Goal: Task Accomplishment & Management: Manage account settings

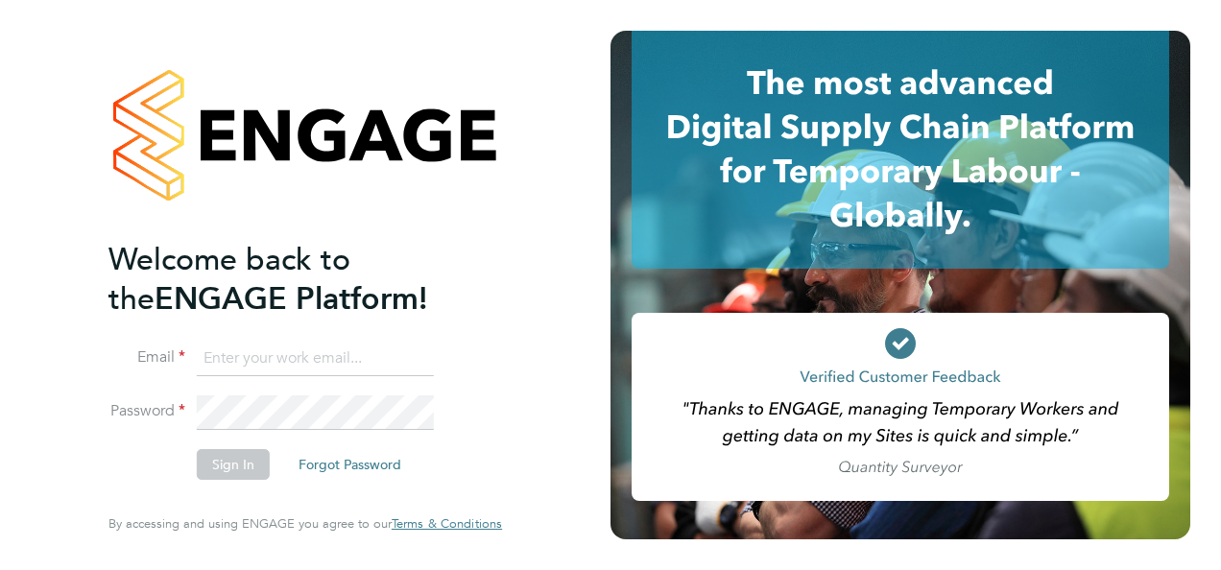
type input "Susan.Busby@kuka.com"
click at [238, 470] on button "Sign In" at bounding box center [233, 464] width 73 height 31
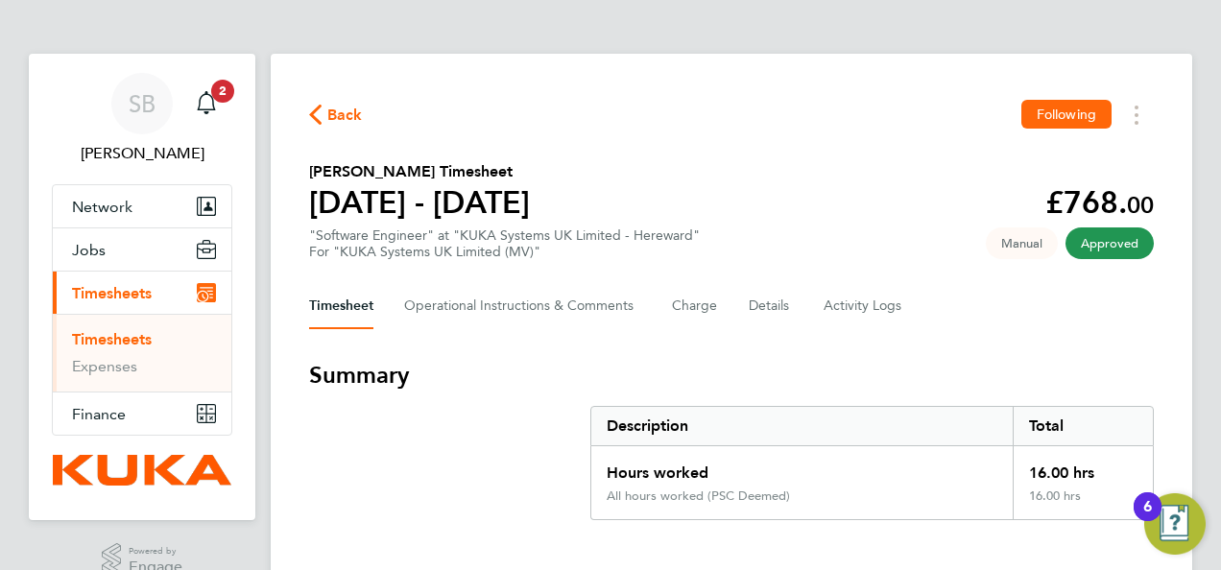
click at [330, 113] on span "Back" at bounding box center [345, 115] width 36 height 23
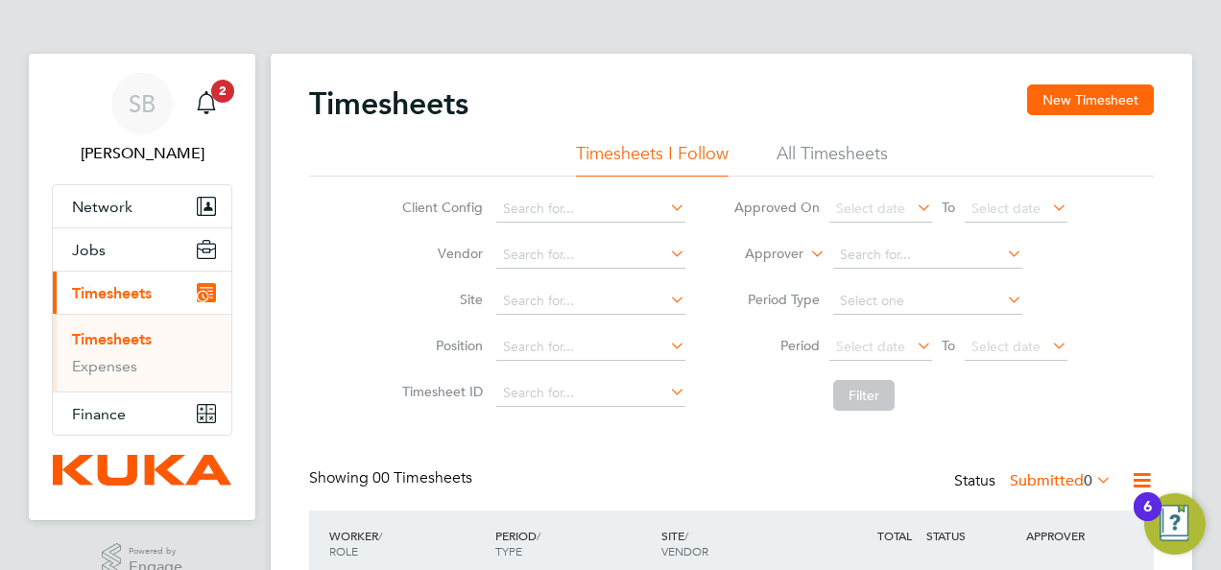
click at [1159, 231] on div "Timesheets New Timesheet Timesheets I Follow All Timesheets Client Config Vendo…" at bounding box center [732, 379] width 922 height 651
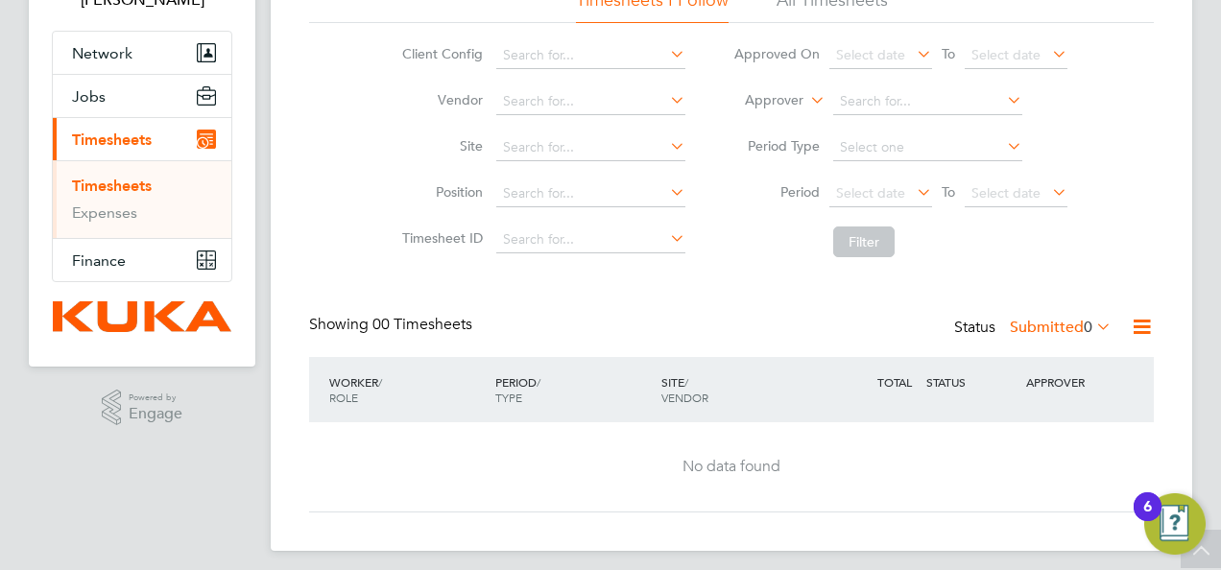
scroll to position [163, 0]
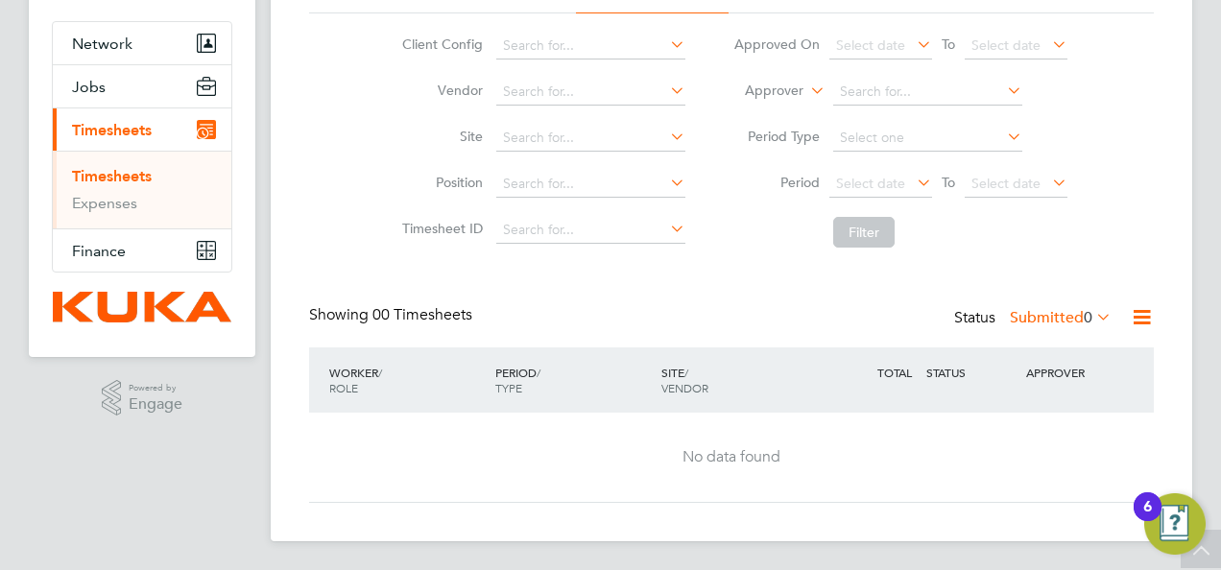
click at [1160, 121] on div "Timesheets New Timesheet Timesheets I Follow All Timesheets Client Config Vendo…" at bounding box center [732, 216] width 922 height 651
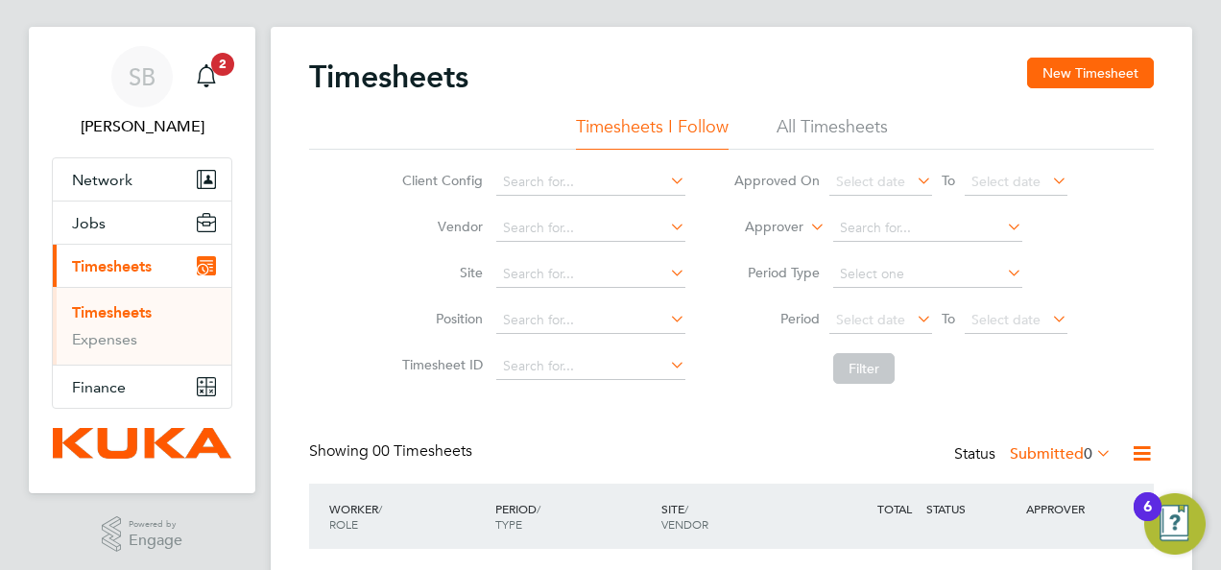
scroll to position [0, 0]
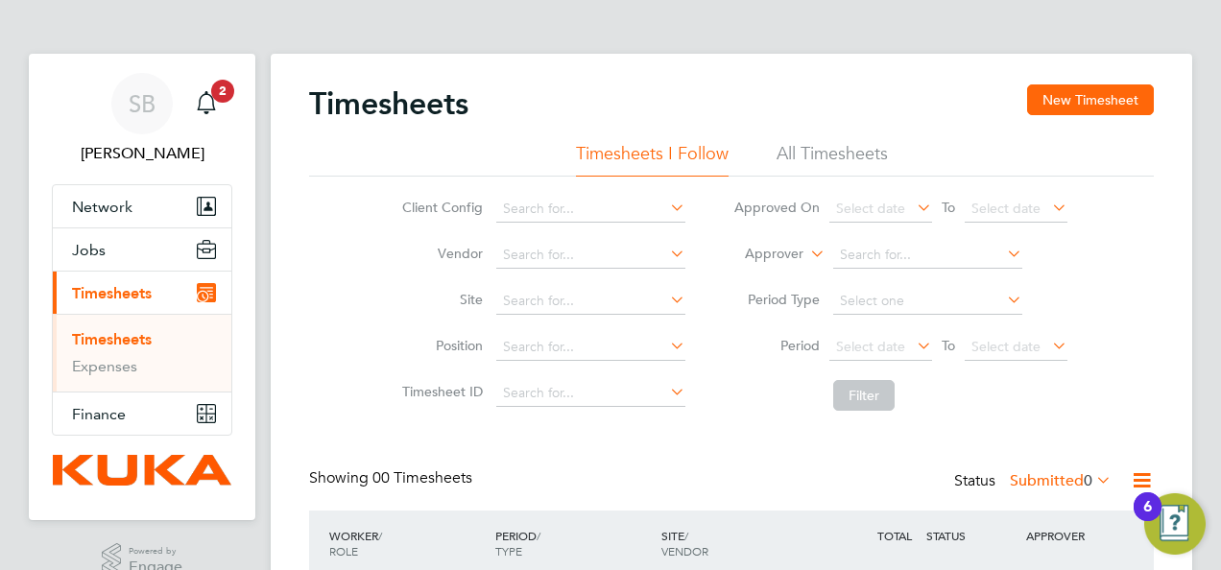
click at [842, 151] on li "All Timesheets" at bounding box center [832, 159] width 111 height 35
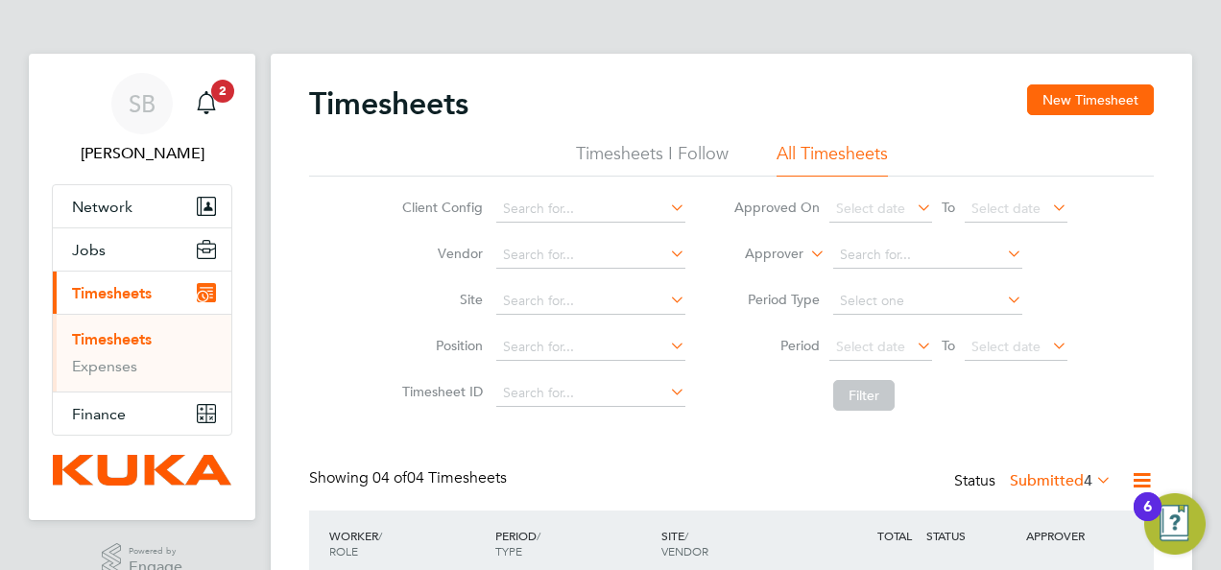
click at [1003, 292] on icon at bounding box center [1003, 299] width 0 height 27
click at [1003, 297] on icon at bounding box center [1003, 299] width 0 height 27
click at [1106, 98] on button "New Timesheet" at bounding box center [1090, 99] width 127 height 31
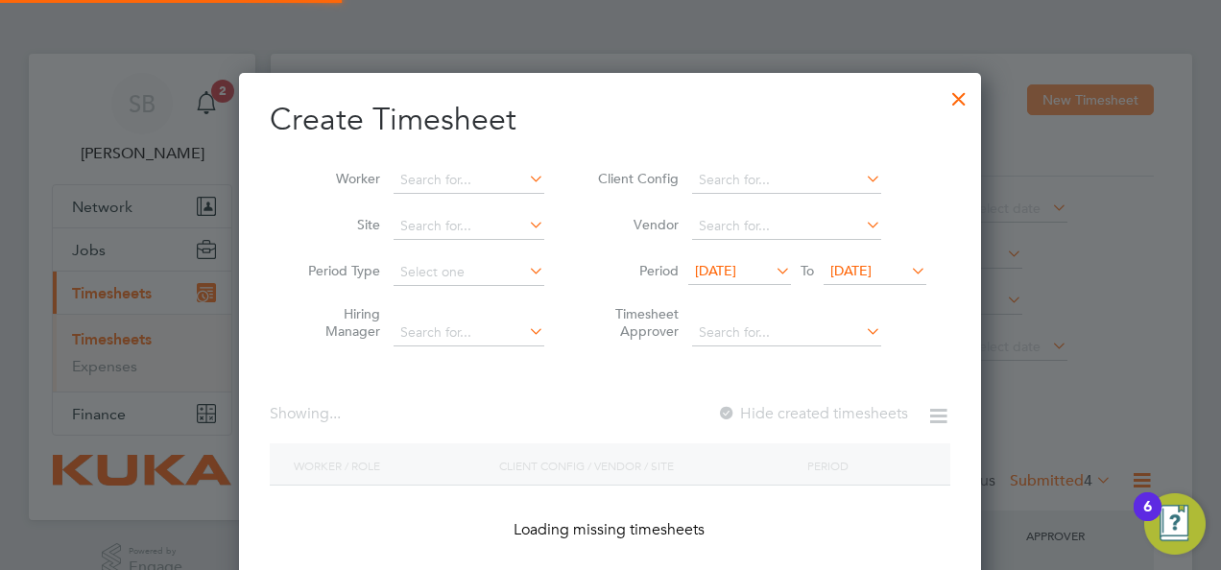
scroll to position [540, 743]
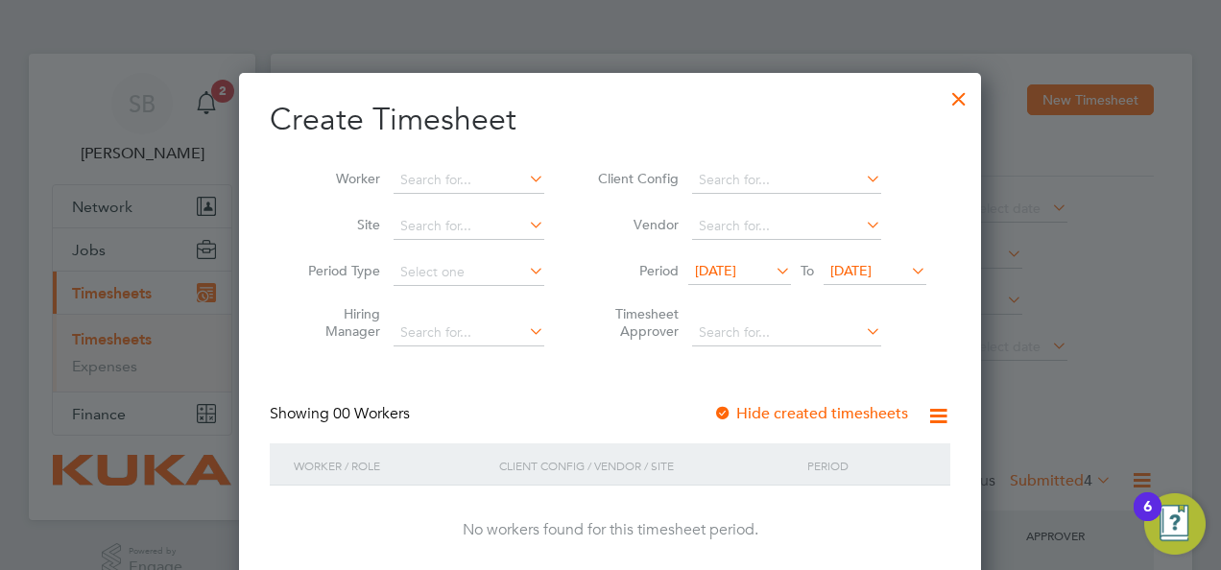
click at [772, 269] on icon at bounding box center [772, 270] width 0 height 27
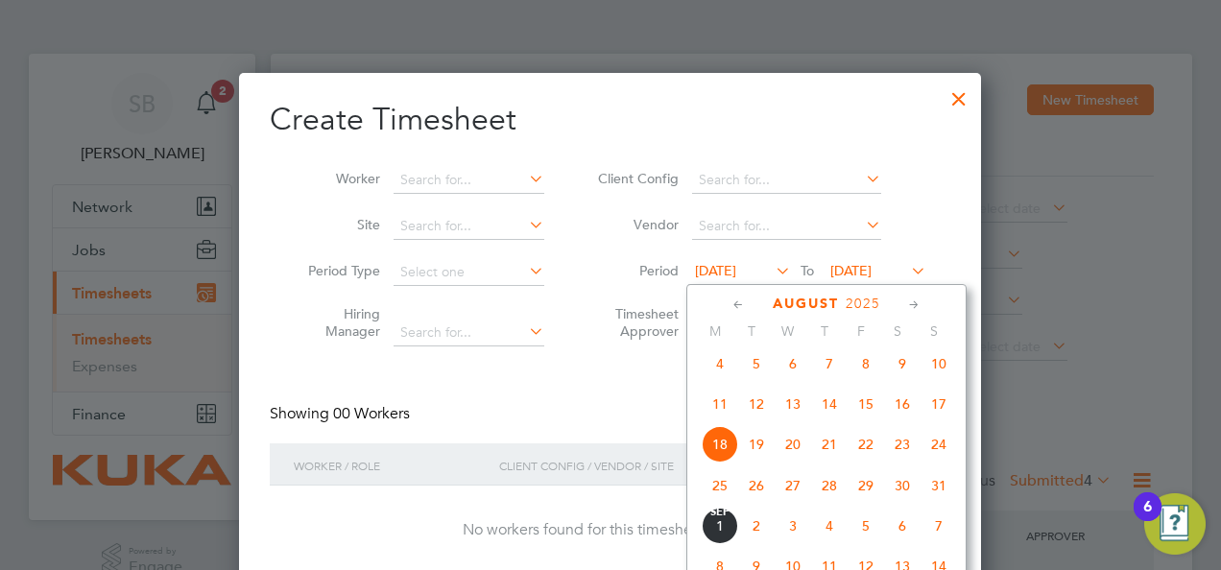
click at [723, 495] on span "25" at bounding box center [720, 486] width 36 height 36
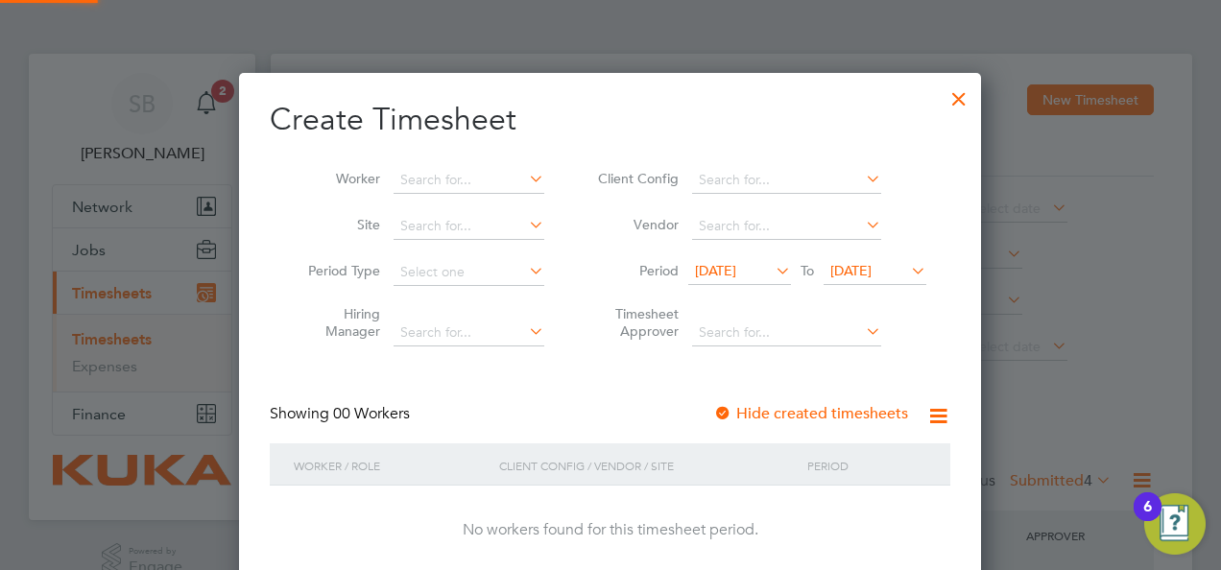
scroll to position [540, 743]
click at [907, 268] on icon at bounding box center [907, 270] width 0 height 27
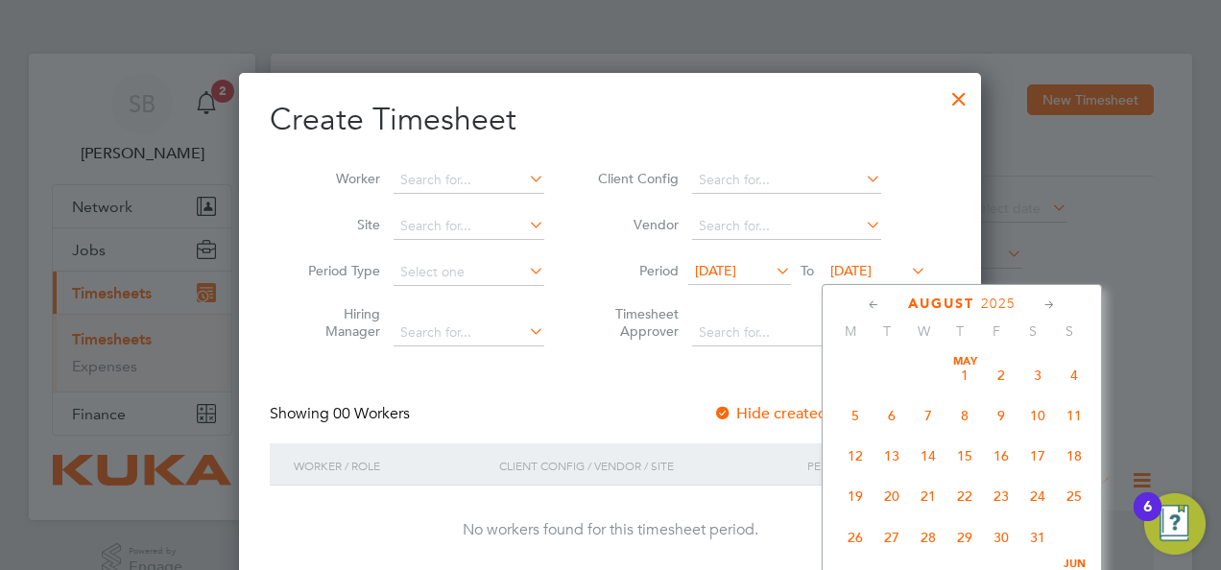
scroll to position [741, 0]
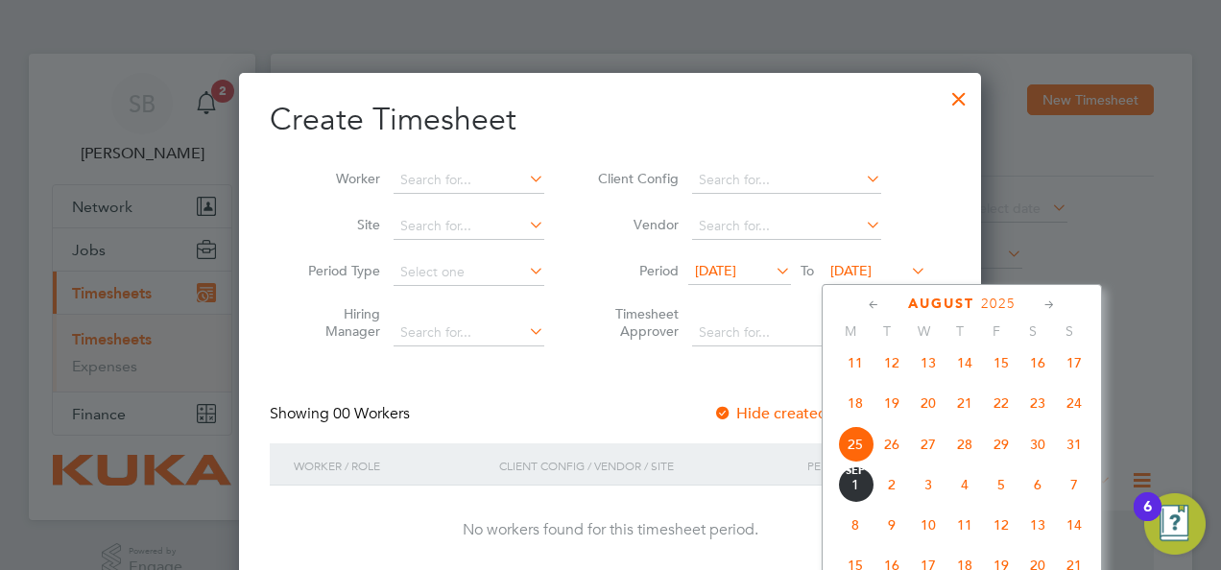
click at [1077, 456] on span "31" at bounding box center [1074, 444] width 36 height 36
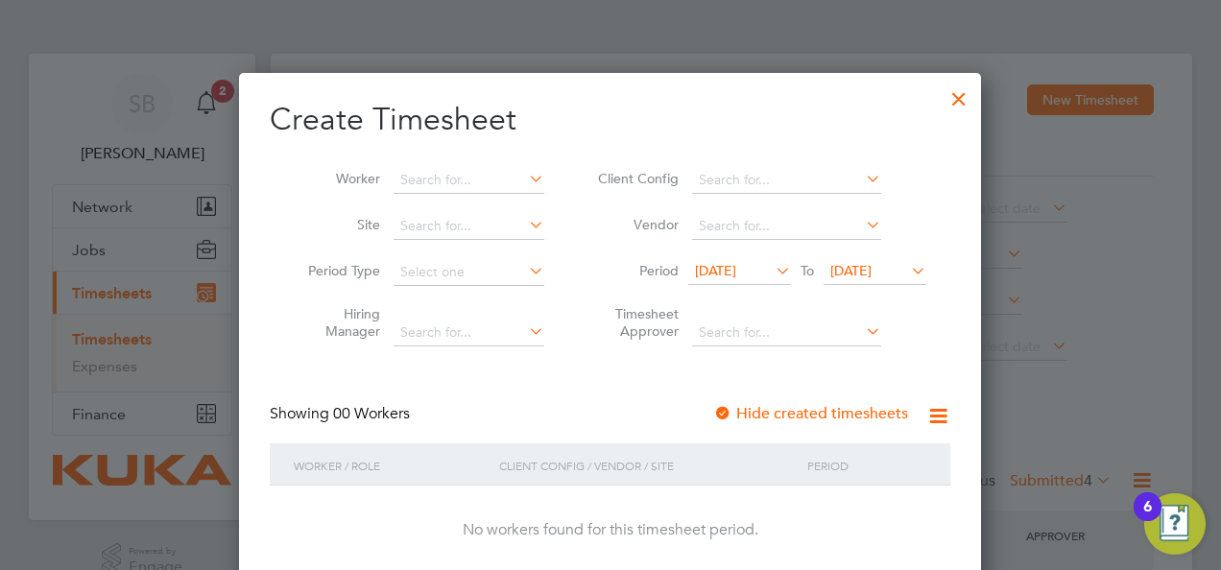
click at [620, 420] on div "Showing 00 Workers Hide created timesheets" at bounding box center [610, 423] width 681 height 39
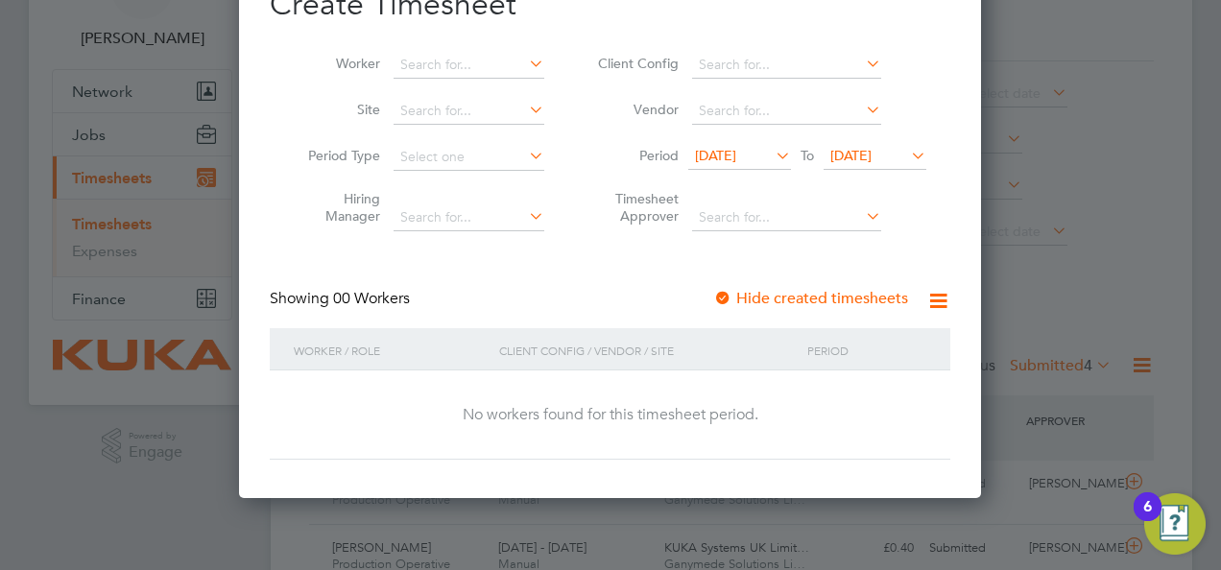
click at [727, 298] on div at bounding box center [722, 299] width 19 height 19
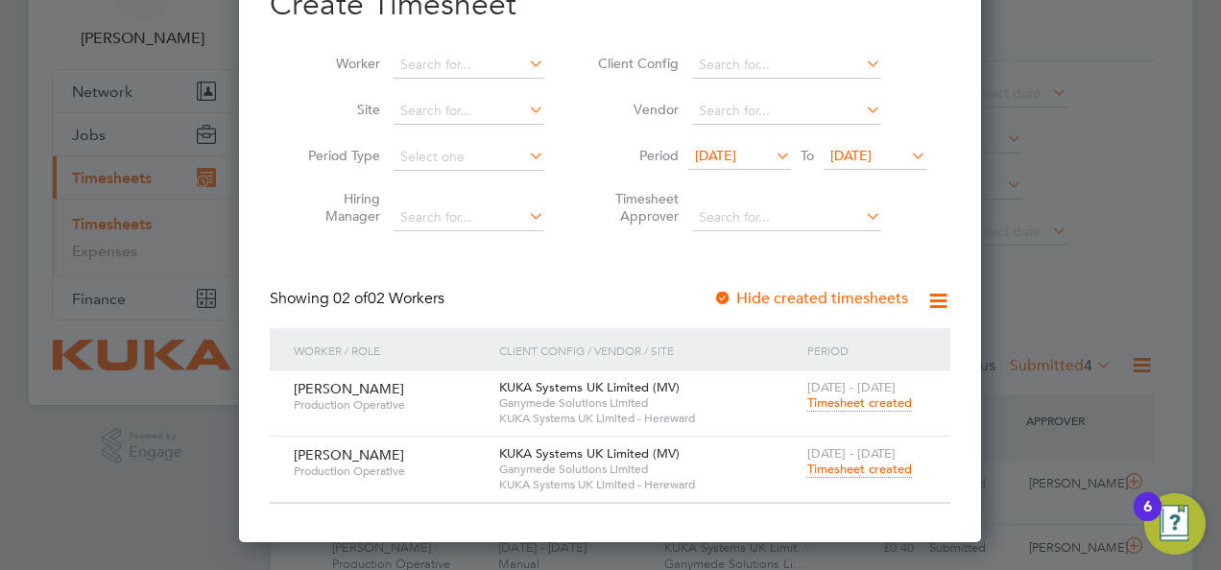
click at [832, 397] on span "Timesheet created" at bounding box center [859, 403] width 105 height 17
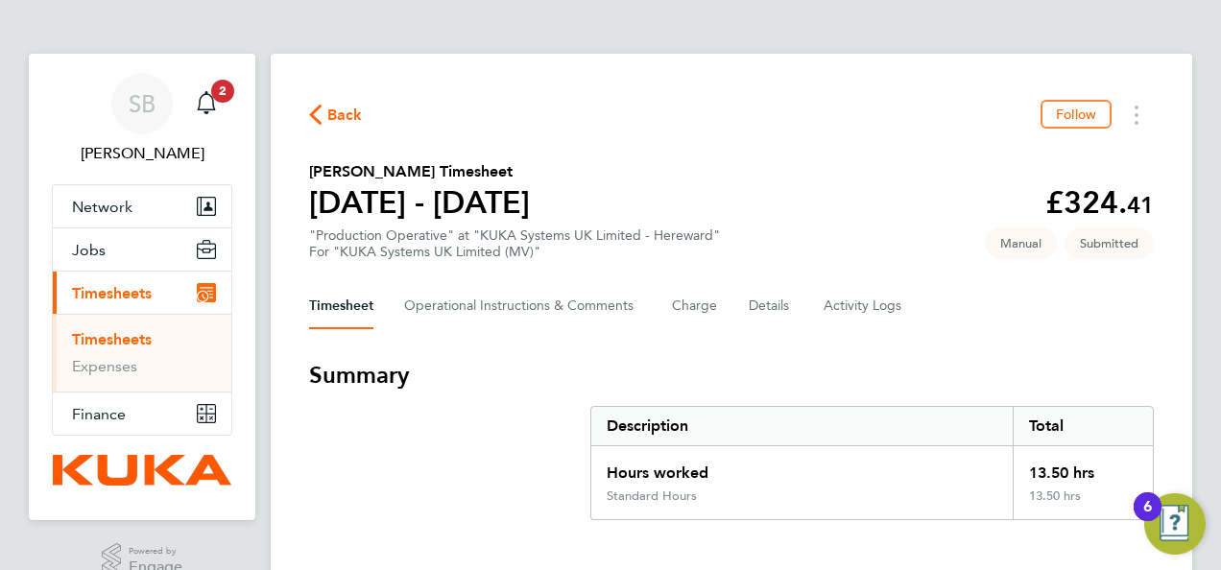
click at [1142, 292] on div "Timesheet Operational Instructions & Comments Charge Details Activity Logs" at bounding box center [731, 306] width 845 height 46
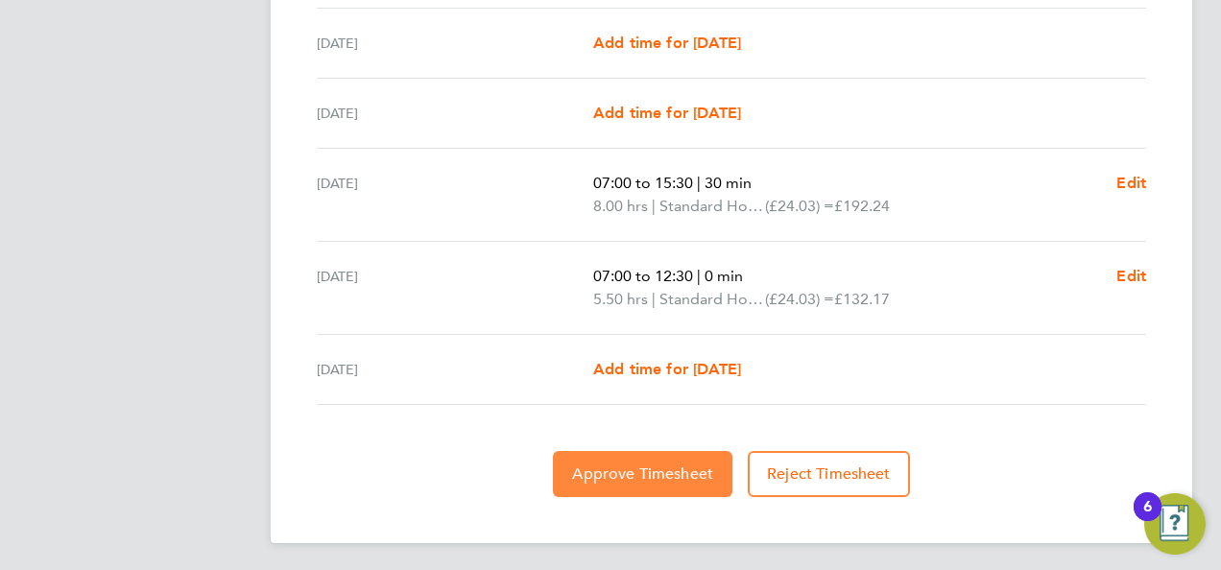
click at [667, 478] on span "Approve Timesheet" at bounding box center [642, 474] width 141 height 19
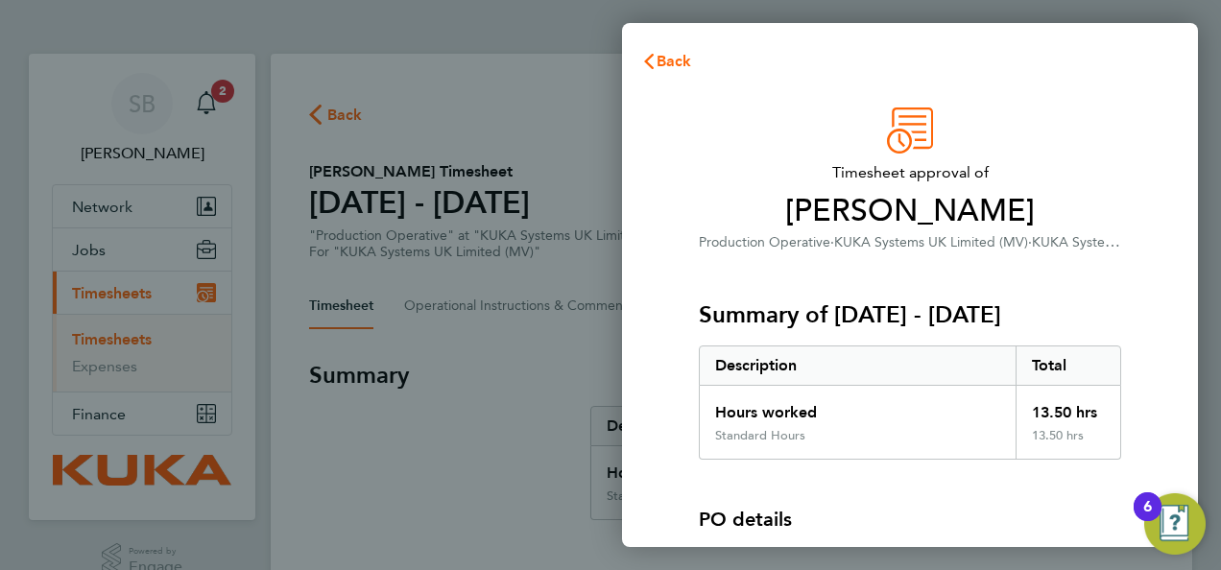
click at [1140, 292] on div "Timesheet approval of James Wyer Production Operative · KUKA Systems UK Limited…" at bounding box center [910, 425] width 468 height 634
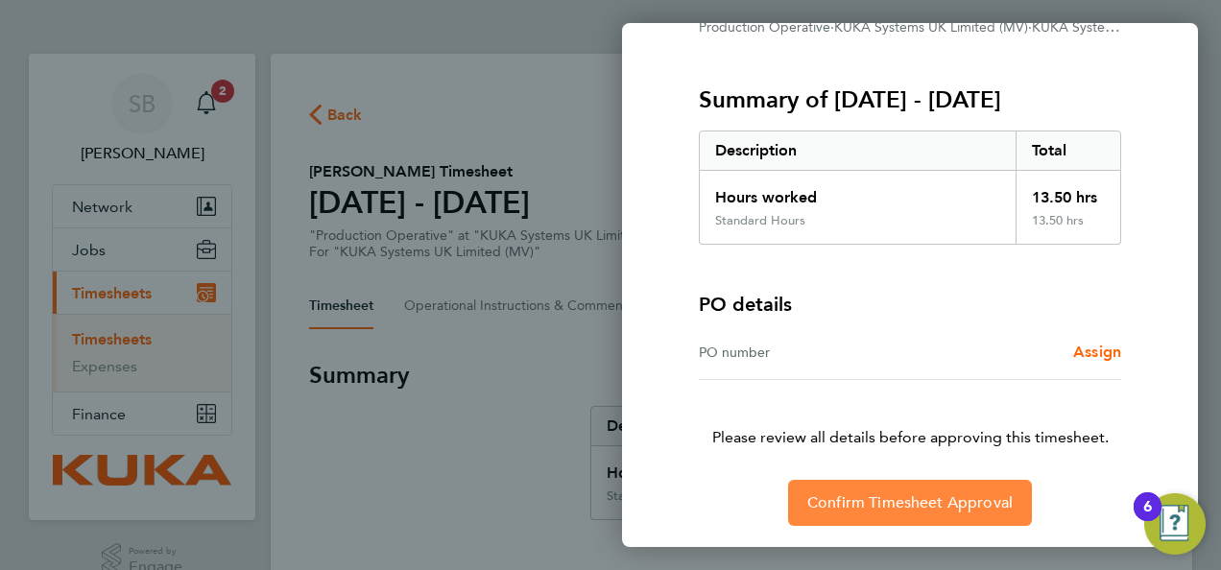
click at [933, 498] on span "Confirm Timesheet Approval" at bounding box center [909, 502] width 205 height 19
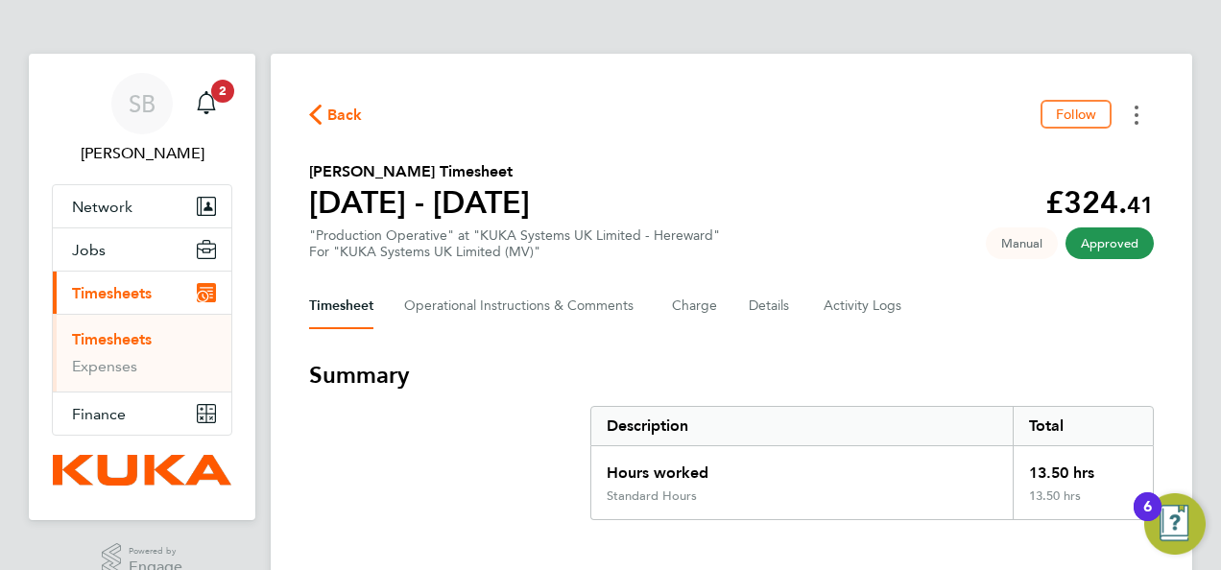
click at [1139, 109] on button "Timesheets Menu" at bounding box center [1136, 115] width 35 height 30
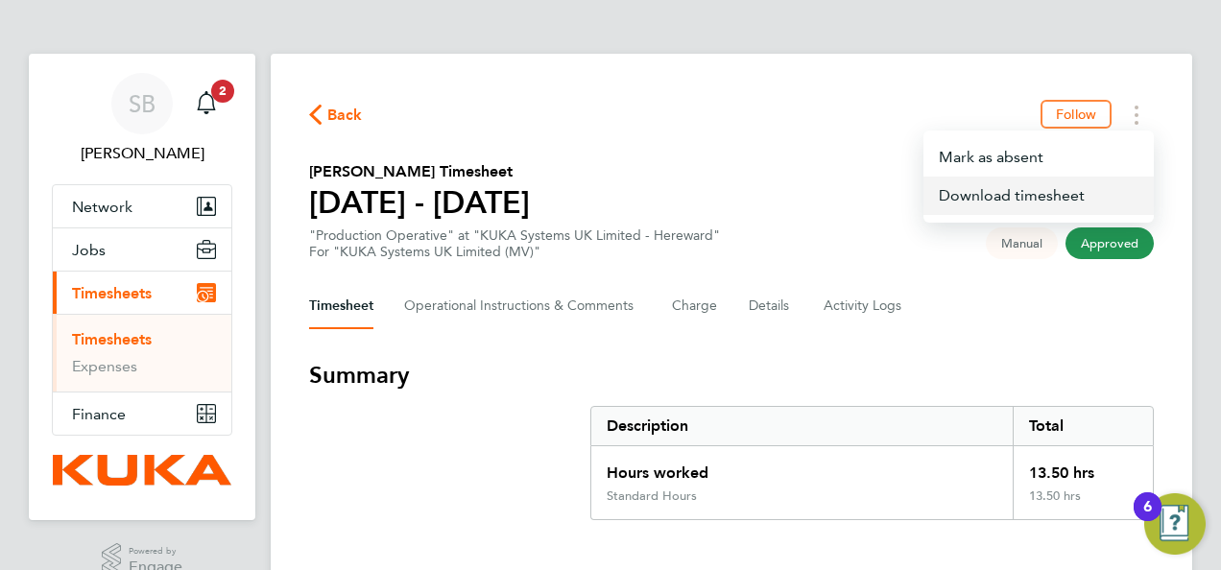
click at [1038, 190] on link "Download timesheet" at bounding box center [1038, 196] width 230 height 38
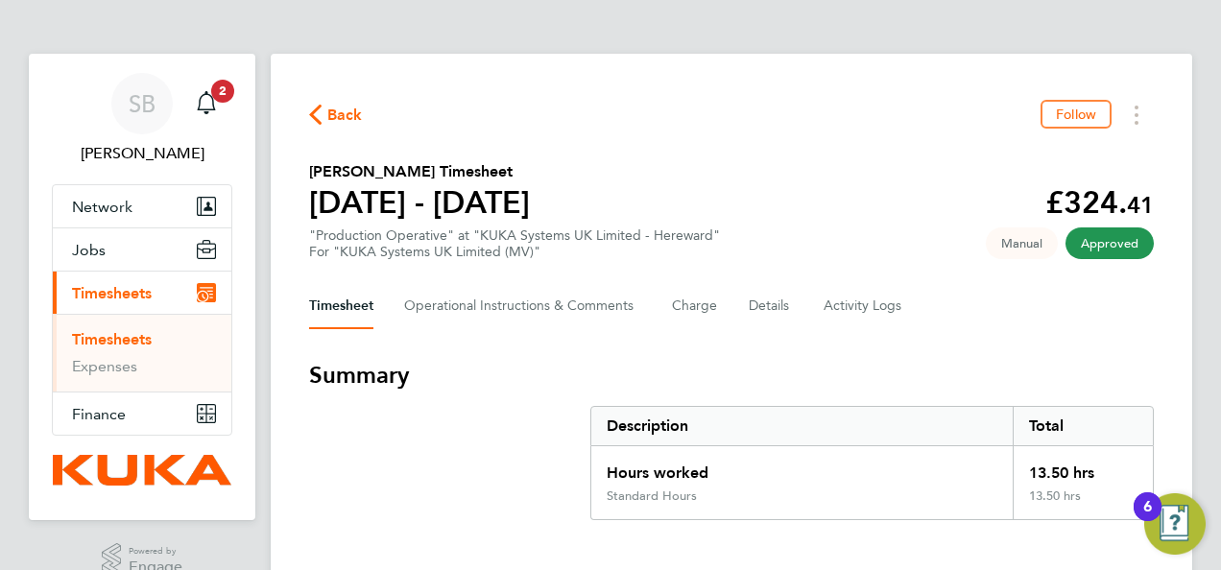
click at [313, 114] on icon "button" at bounding box center [315, 115] width 12 height 20
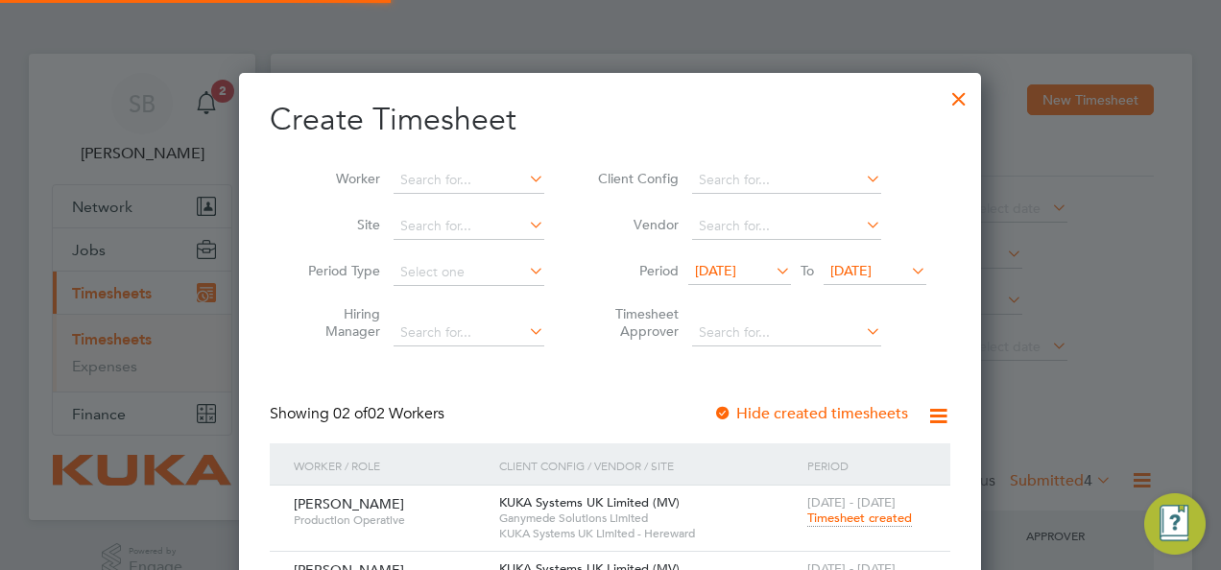
scroll to position [48, 166]
click at [923, 369] on div "Create Timesheet Worker Site Period Type Hiring Manager Client Config Vendor Pe…" at bounding box center [610, 359] width 681 height 519
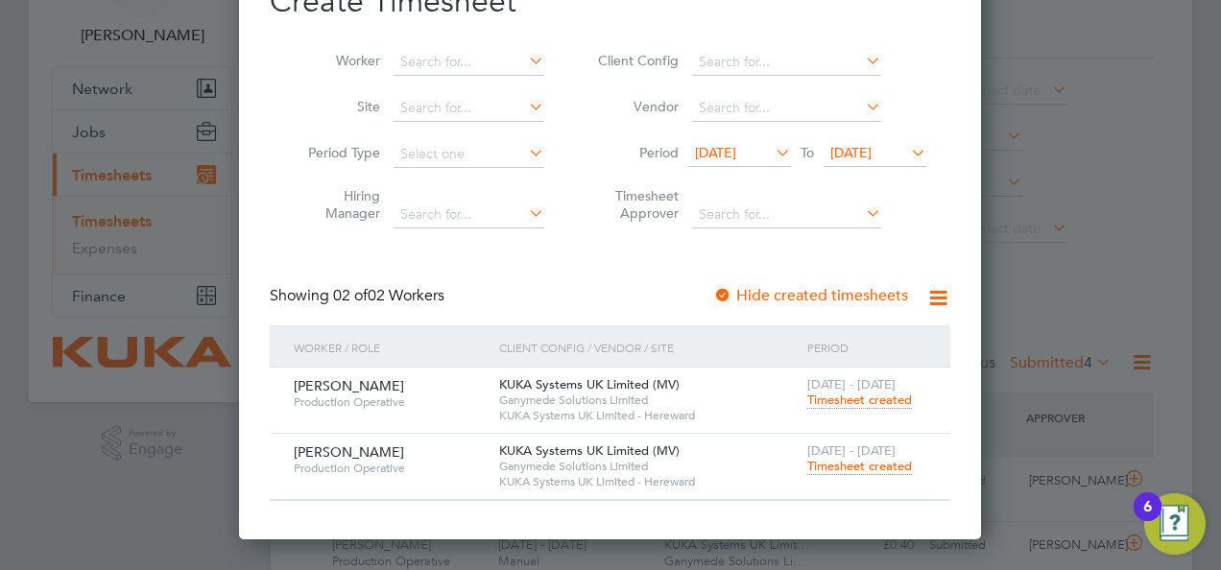
scroll to position [154, 0]
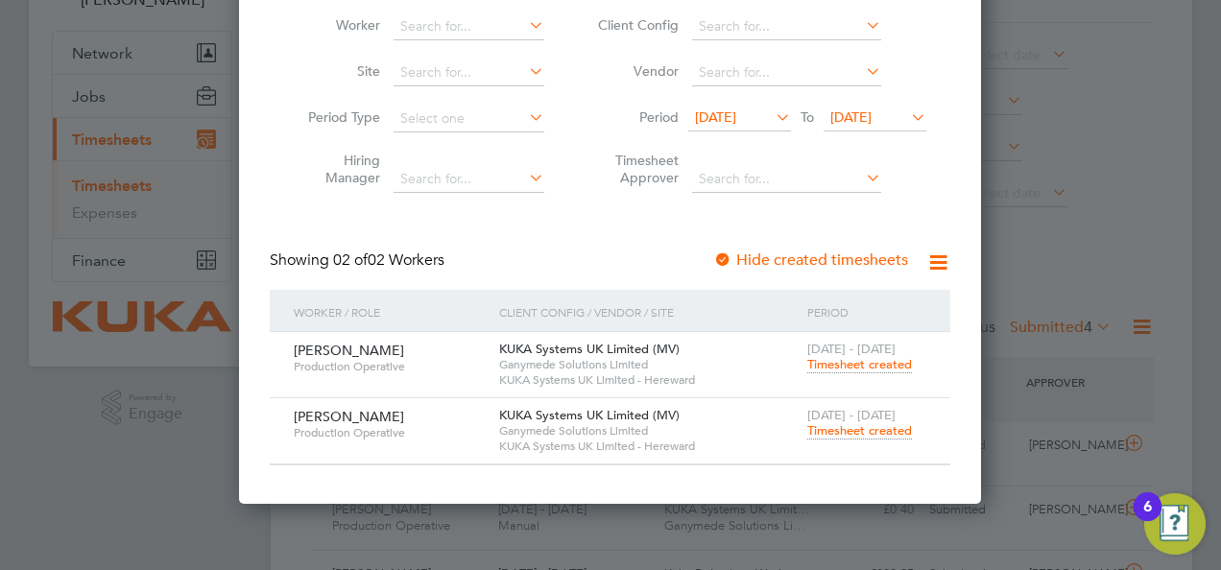
click at [858, 427] on span "Timesheet created" at bounding box center [859, 430] width 105 height 17
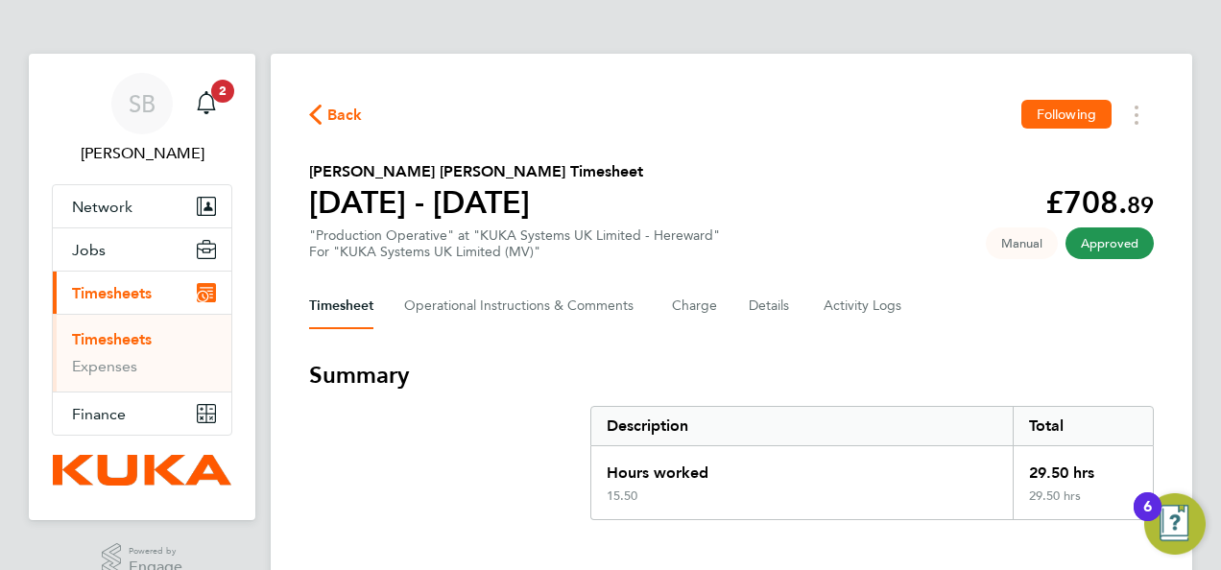
click at [323, 111] on span "Back" at bounding box center [336, 114] width 54 height 18
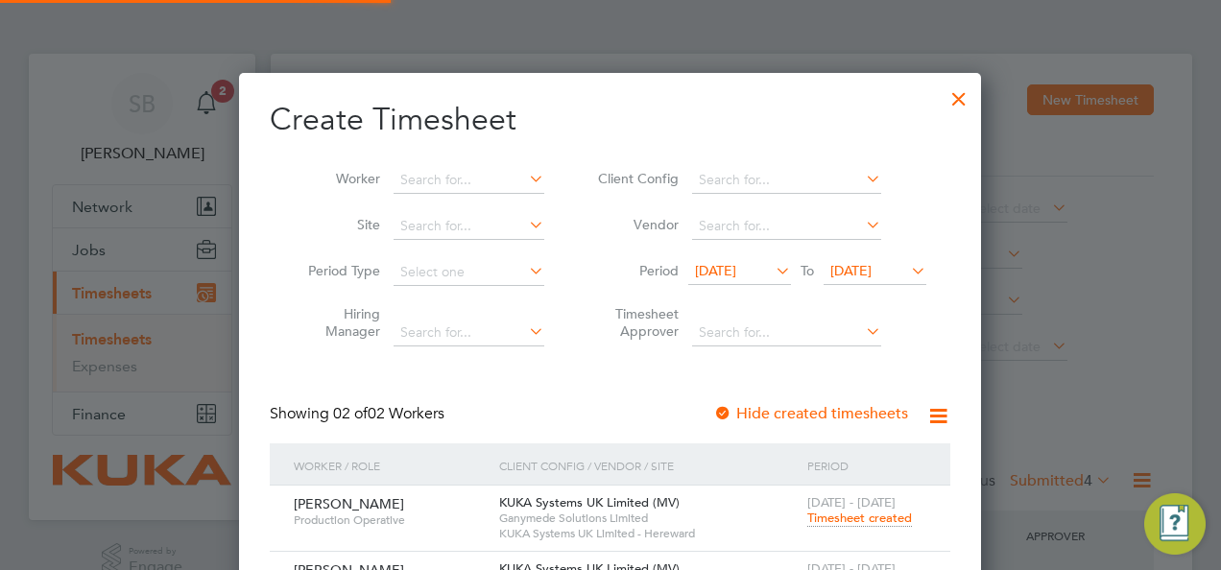
scroll to position [48, 166]
click at [841, 516] on span "Timesheet created" at bounding box center [859, 518] width 105 height 17
